Goal: Transaction & Acquisition: Purchase product/service

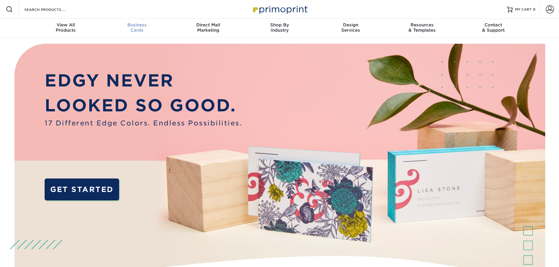
click at [137, 27] on span "Business" at bounding box center [136, 24] width 71 height 5
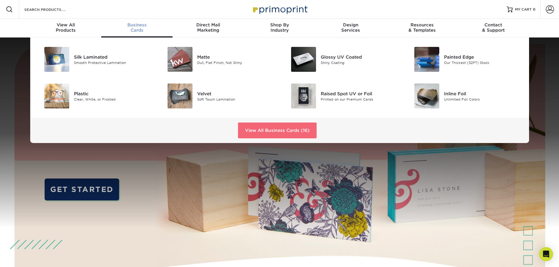
click at [250, 129] on link "View All Business Cards (16)" at bounding box center [277, 131] width 79 height 16
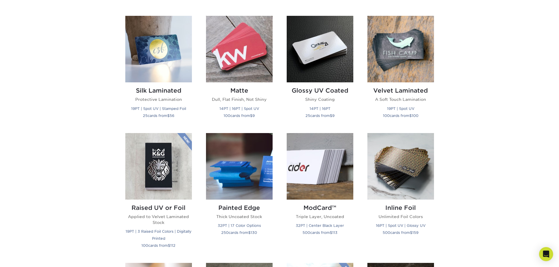
scroll to position [469, 0]
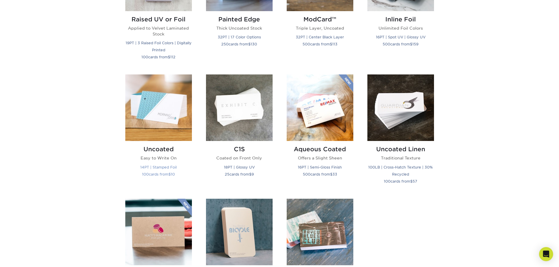
click at [173, 127] on img at bounding box center [158, 107] width 67 height 67
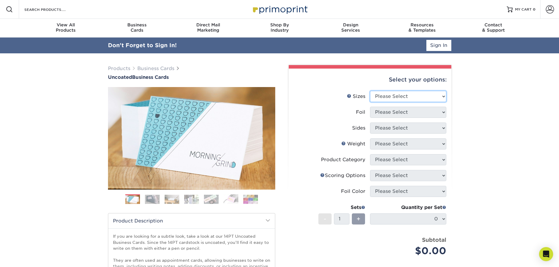
click at [402, 96] on select "Please Select 1.5" x 3.5" - Mini 1.75" x 3.5" - Mini 2" x 3.5" - Standard 2" x …" at bounding box center [408, 96] width 76 height 11
select select "2.00x3.50"
click at [370, 91] on select "Please Select 1.5" x 3.5" - Mini 1.75" x 3.5" - Mini 2" x 3.5" - Standard 2" x …" at bounding box center [408, 96] width 76 height 11
click at [412, 113] on select "Please Select Yes No" at bounding box center [408, 112] width 76 height 11
select select "0"
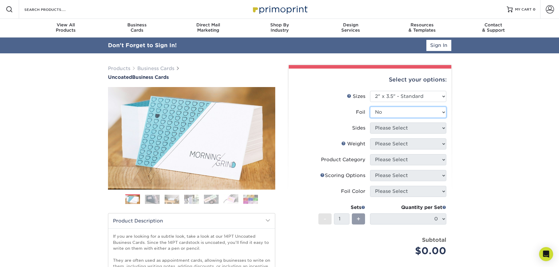
click at [370, 107] on select "Please Select Yes No" at bounding box center [408, 112] width 76 height 11
click at [412, 127] on select "Please Select Print Both Sides Print Front Only" at bounding box center [408, 128] width 76 height 11
select select "13abbda7-1d64-4f25-8bb2-c179b224825d"
click at [370, 123] on select "Please Select Print Both Sides Print Front Only" at bounding box center [408, 128] width 76 height 11
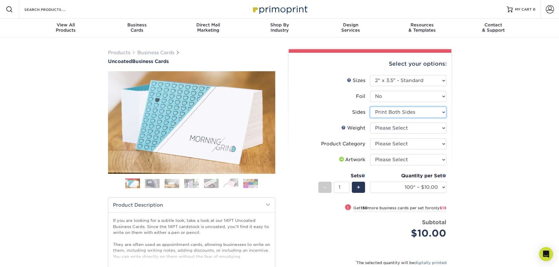
click at [387, 113] on select "Please Select Print Both Sides Print Front Only" at bounding box center [408, 112] width 76 height 11
click at [393, 129] on select "Please Select 14PT Uncoated" at bounding box center [408, 128] width 76 height 11
select select "14PT Uncoated"
click at [370, 123] on select "Please Select 14PT Uncoated" at bounding box center [408, 128] width 76 height 11
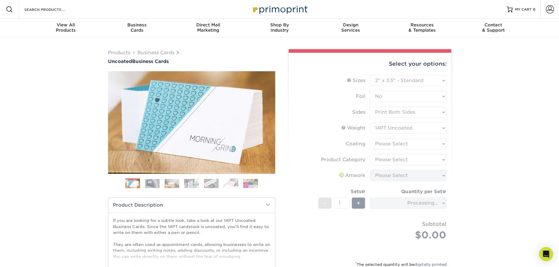
click at [396, 142] on form "Sizes Help Sizes Please Select 1.5" x 3.5" - Mini 1.75" x 3.5" - Mini 2" x 3.5"…" at bounding box center [369, 164] width 153 height 179
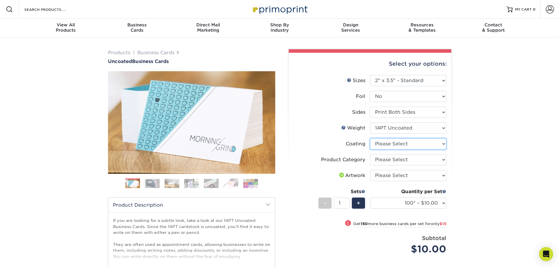
click at [398, 145] on select at bounding box center [408, 143] width 76 height 11
select select "3e7618de-abca-4bda-9f97-8b9129e913d8"
click at [370, 138] on select at bounding box center [408, 143] width 76 height 11
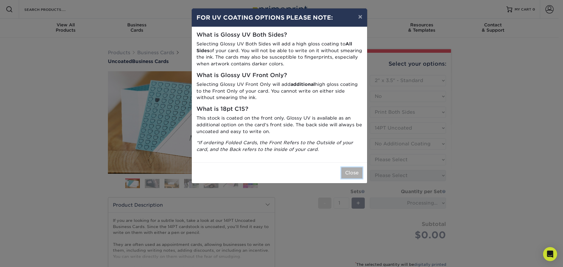
click at [349, 174] on button "Close" at bounding box center [351, 172] width 21 height 11
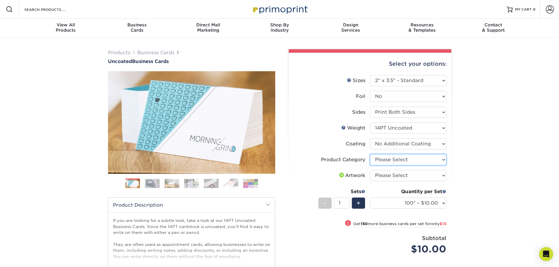
click at [402, 163] on select "Please Select Business Cards" at bounding box center [408, 159] width 76 height 11
select select "3b5148f1-0588-4f88-a218-97bcfdce65c1"
click at [370, 154] on select "Please Select Business Cards" at bounding box center [408, 159] width 76 height 11
click at [420, 201] on select "100* – $10.00 250* – $25.00 500 – $50.00 1000 – $72.00 2500 – $125.00 5000 – $1…" at bounding box center [408, 203] width 76 height 11
select select "500 – $50.00"
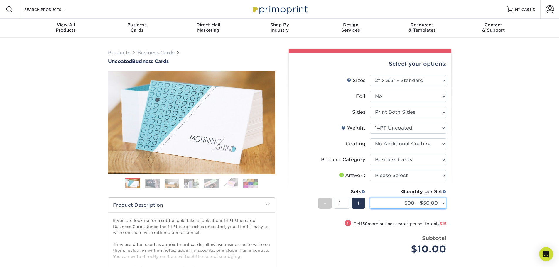
click at [370, 198] on select "100* – $10.00 250* – $25.00 500 – $50.00 1000 – $72.00 2500 – $125.00 5000 – $1…" at bounding box center [408, 203] width 76 height 11
click at [268, 121] on link "Next" at bounding box center [266, 123] width 12 height 12
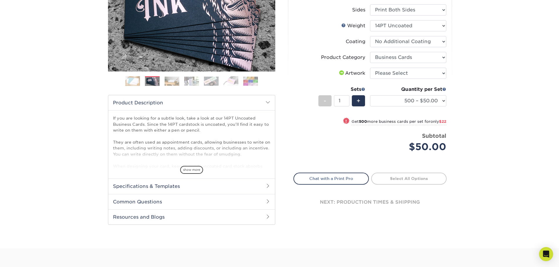
scroll to position [117, 0]
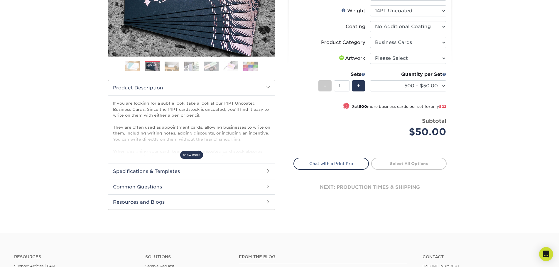
click at [187, 155] on span "show more" at bounding box center [191, 155] width 23 height 8
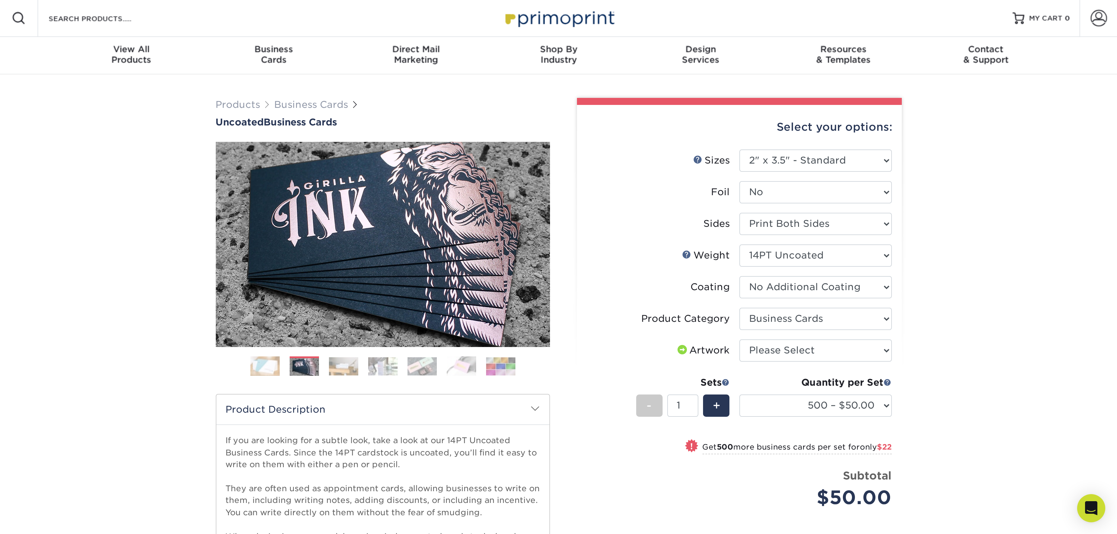
scroll to position [0, 0]
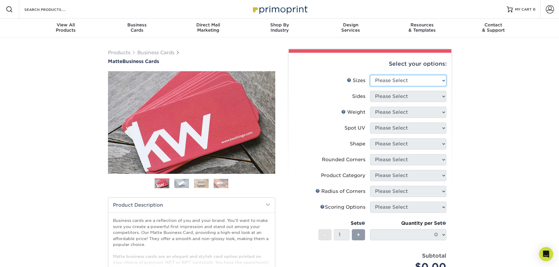
click at [393, 81] on select "Please Select 1.5" x 3.5" - Mini 1.75" x 3.5" - Mini 2" x 2" - Square 2" x 3" -…" at bounding box center [408, 80] width 76 height 11
select select "2.00x3.50"
click at [370, 75] on select "Please Select 1.5" x 3.5" - Mini 1.75" x 3.5" - Mini 2" x 2" - Square 2" x 3" -…" at bounding box center [408, 80] width 76 height 11
click at [403, 99] on select "Please Select Print Both Sides Print Front Only" at bounding box center [408, 96] width 76 height 11
select select "13abbda7-1d64-4f25-8bb2-c179b224825d"
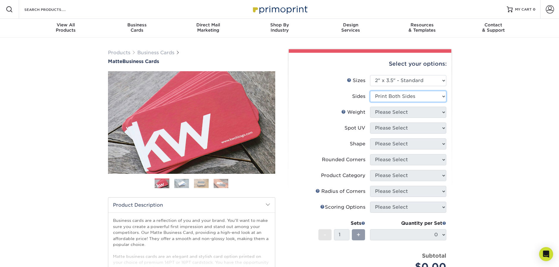
click at [370, 91] on select "Please Select Print Both Sides Print Front Only" at bounding box center [408, 96] width 76 height 11
click at [405, 114] on select "Please Select 16PT 14PT" at bounding box center [408, 112] width 76 height 11
select select "16PT"
click at [370, 107] on select "Please Select 16PT 14PT" at bounding box center [408, 112] width 76 height 11
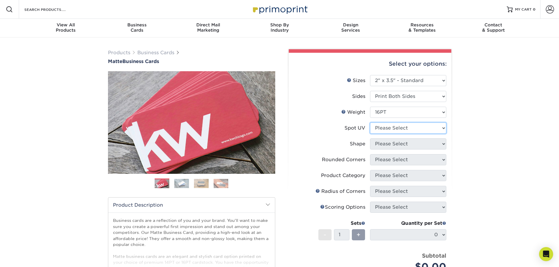
click at [407, 132] on select "Please Select No Spot UV Front and Back (Both Sides) Front Only Back Only" at bounding box center [408, 128] width 76 height 11
select select "3"
click at [370, 123] on select "Please Select No Spot UV Front and Back (Both Sides) Front Only Back Only" at bounding box center [408, 128] width 76 height 11
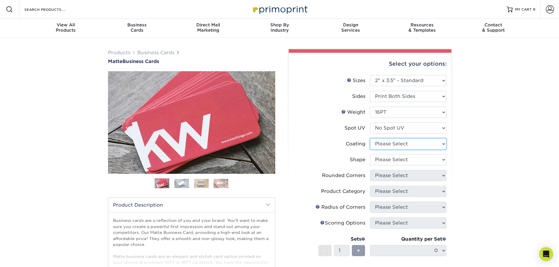
click at [408, 149] on select at bounding box center [408, 143] width 76 height 11
select select "121bb7b5-3b4d-429f-bd8d-bbf80e953313"
click at [370, 138] on select at bounding box center [408, 143] width 76 height 11
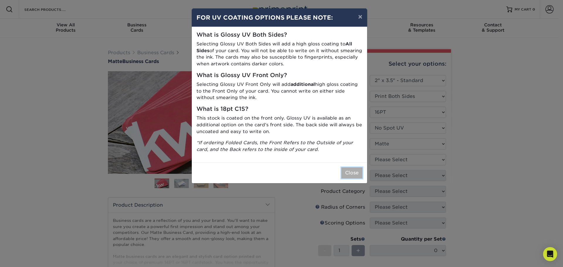
click at [348, 174] on button "Close" at bounding box center [351, 172] width 21 height 11
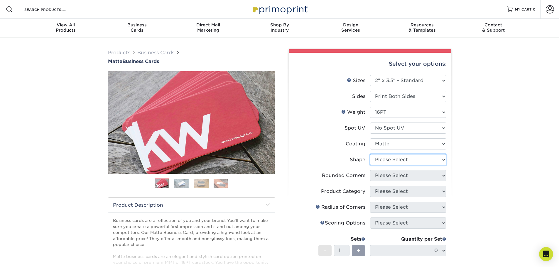
click at [388, 162] on select "Please Select Standard Oval" at bounding box center [408, 159] width 76 height 11
select select "standard"
click at [370, 154] on select "Please Select Standard Oval" at bounding box center [408, 159] width 76 height 11
click at [396, 177] on select "Please Select Yes - Round 2 Corners Yes - Round 4 Corners No" at bounding box center [408, 175] width 76 height 11
select select "0"
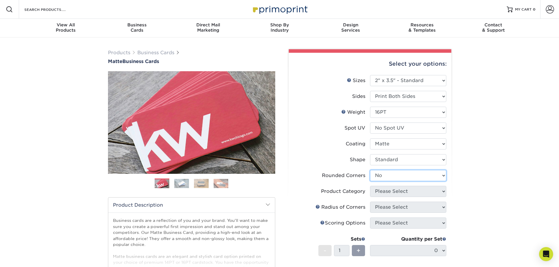
click at [370, 170] on select "Please Select Yes - Round 2 Corners Yes - Round 4 Corners No" at bounding box center [408, 175] width 76 height 11
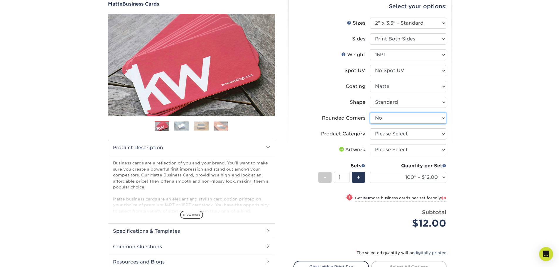
scroll to position [59, 0]
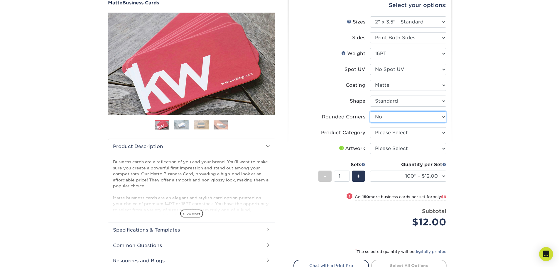
drag, startPoint x: 422, startPoint y: 119, endPoint x: 420, endPoint y: 122, distance: 3.5
click at [422, 119] on select "Please Select Yes - Round 2 Corners Yes - Round 4 Corners No" at bounding box center [408, 116] width 76 height 11
click at [419, 119] on select "Please Select Yes - Round 2 Corners Yes - Round 4 Corners No" at bounding box center [408, 116] width 76 height 11
click at [417, 134] on select "Please Select Business Cards" at bounding box center [408, 132] width 76 height 11
select select "3b5148f1-0588-4f88-a218-97bcfdce65c1"
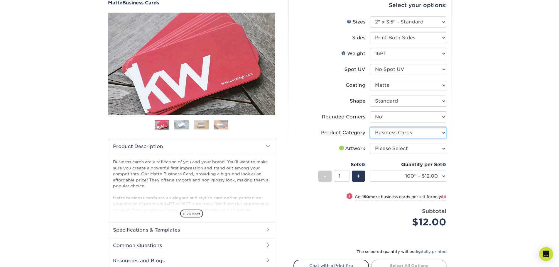
click at [370, 127] on select "Please Select Business Cards" at bounding box center [408, 132] width 76 height 11
click at [414, 174] on select "100* – $12.00 250* – $21.00 500 – $42.00 1000 – $53.00 2500 – $95.00 5000 – $18…" at bounding box center [408, 176] width 76 height 11
select select "500 – $42.00"
click at [370, 171] on select "100* – $12.00 250* – $21.00 500 – $42.00 1000 – $53.00 2500 – $95.00 5000 – $18…" at bounding box center [408, 176] width 76 height 11
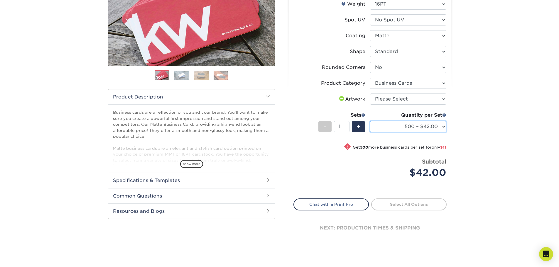
scroll to position [117, 0]
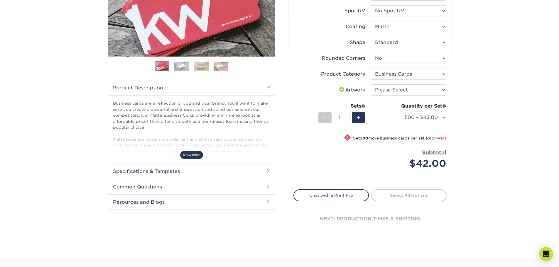
click at [185, 156] on span "show more" at bounding box center [191, 155] width 23 height 8
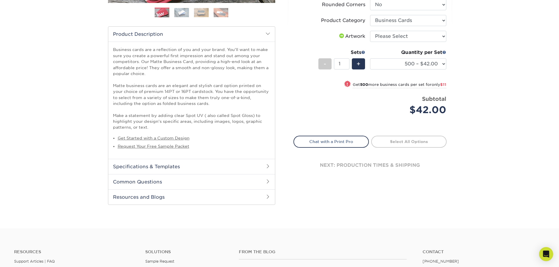
scroll to position [176, 0]
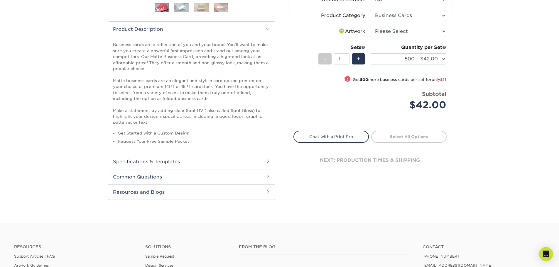
click at [185, 176] on h2 "Common Questions" at bounding box center [191, 176] width 167 height 15
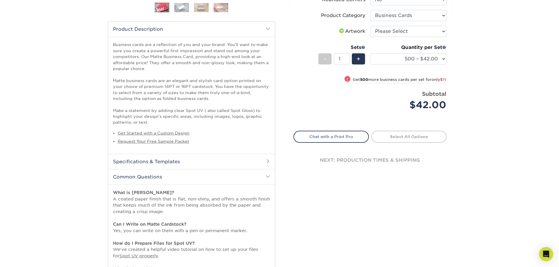
click at [181, 166] on h2 "Specifications & Templates" at bounding box center [191, 161] width 167 height 15
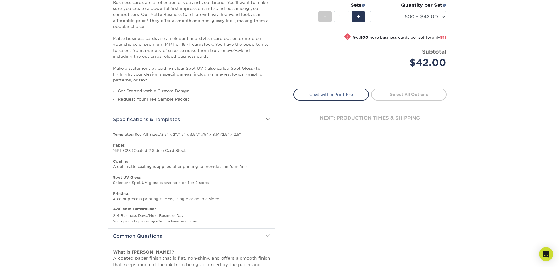
scroll to position [235, 0]
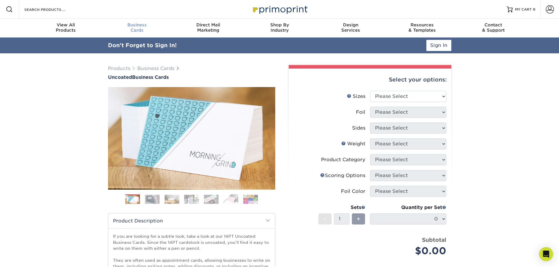
click at [138, 26] on span "Business" at bounding box center [136, 24] width 71 height 5
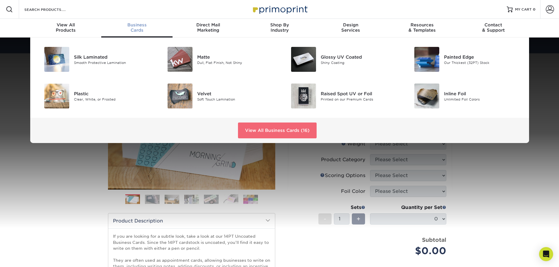
click at [273, 138] on link "View All Business Cards (16)" at bounding box center [277, 131] width 79 height 16
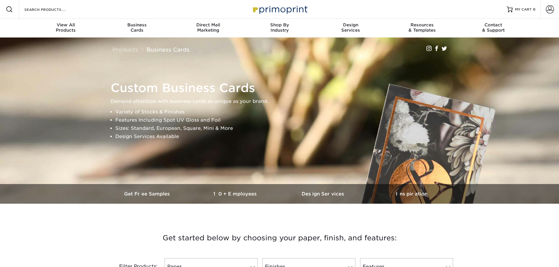
click at [279, 134] on li "Design Services Available" at bounding box center [284, 137] width 338 height 8
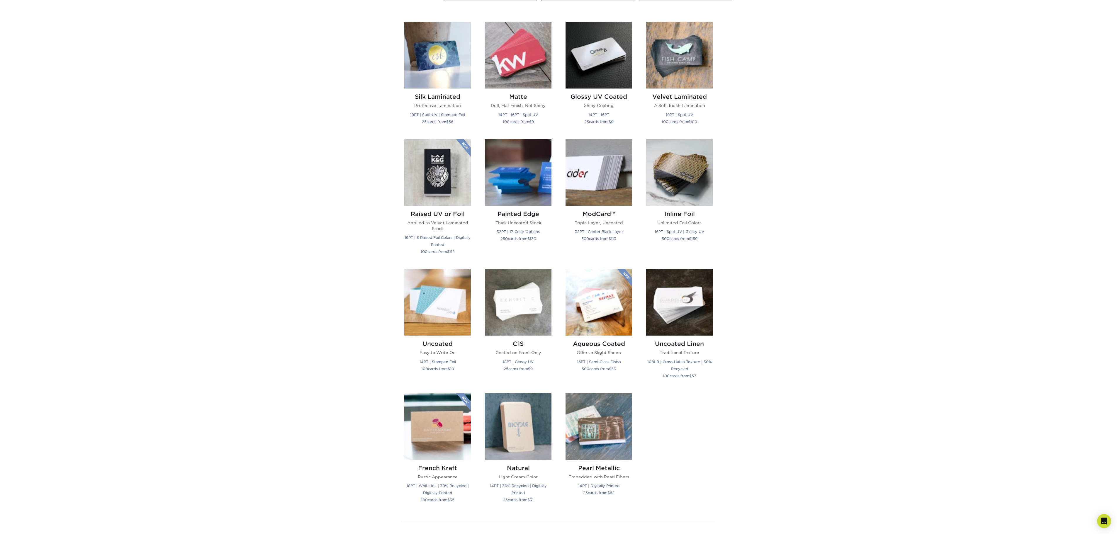
scroll to position [235, 0]
